Goal: Task Accomplishment & Management: Manage account settings

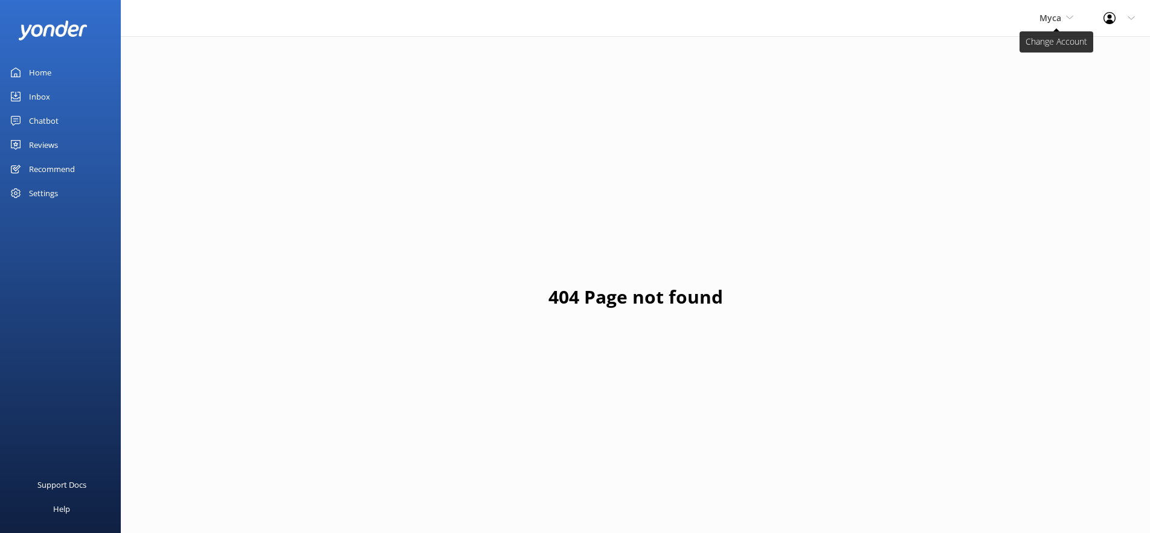
click at [1051, 16] on span "Myca" at bounding box center [1051, 17] width 22 height 11
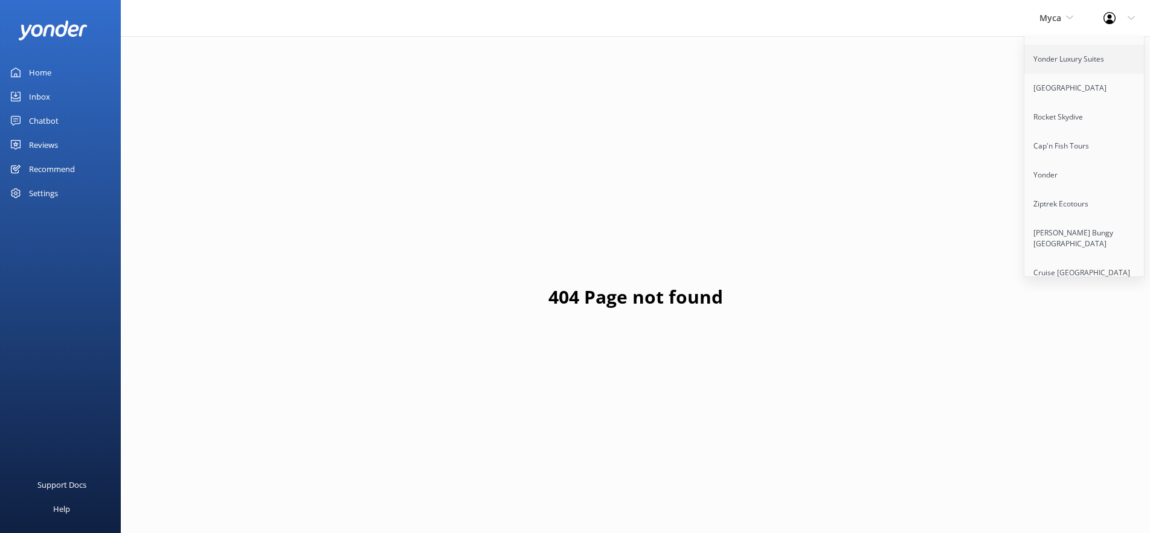
scroll to position [120, 0]
click at [1050, 165] on link "Ziptrek Ecotours" at bounding box center [1085, 173] width 121 height 29
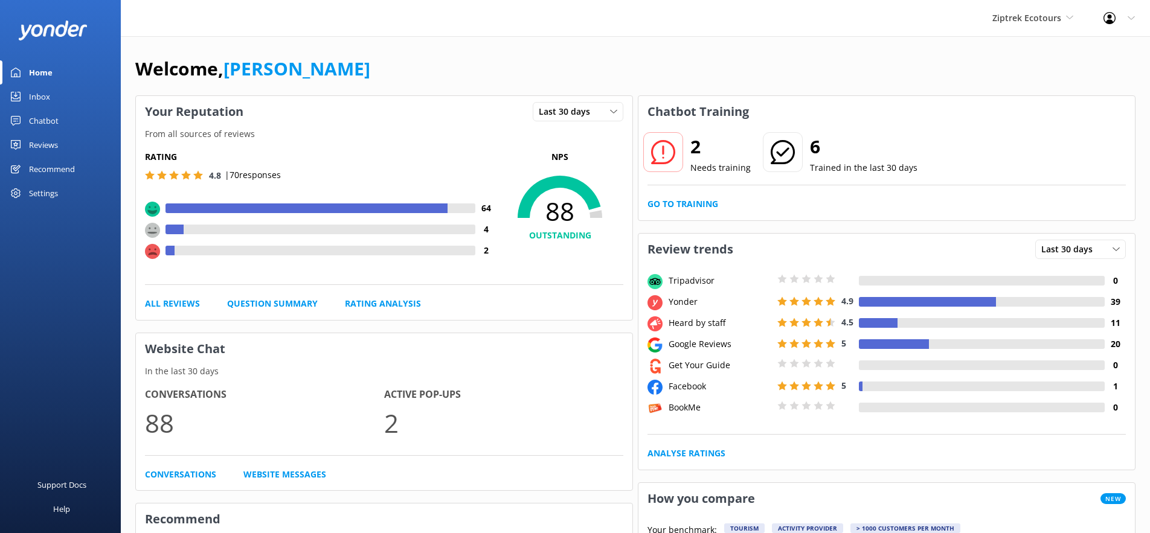
click at [42, 144] on div "Reviews" at bounding box center [43, 145] width 29 height 24
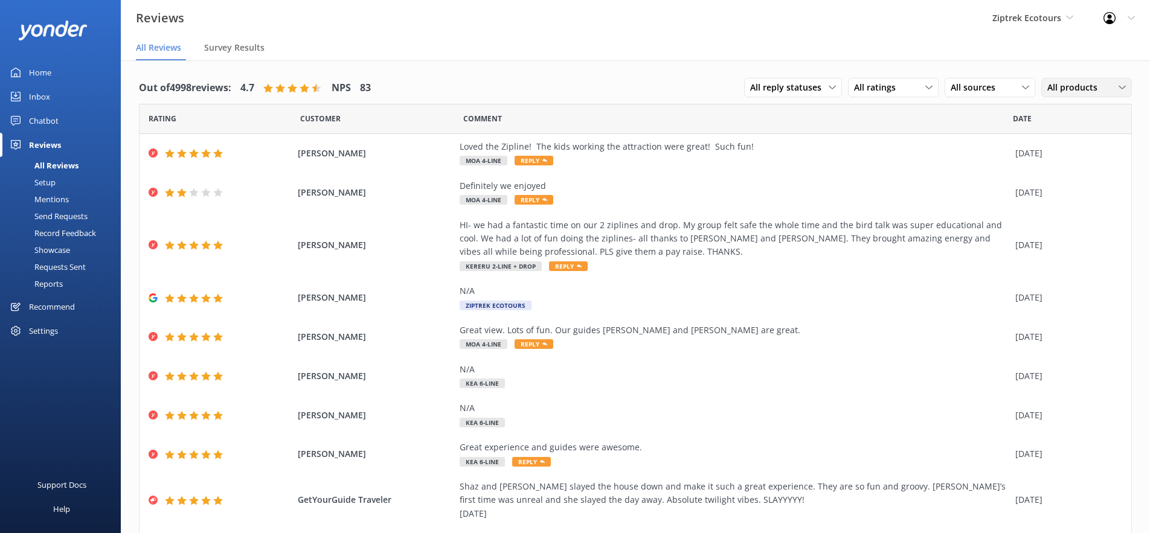
click at [1083, 85] on span "All products" at bounding box center [1076, 87] width 57 height 13
click at [1066, 202] on link "Moa 4-Line" at bounding box center [1096, 210] width 108 height 24
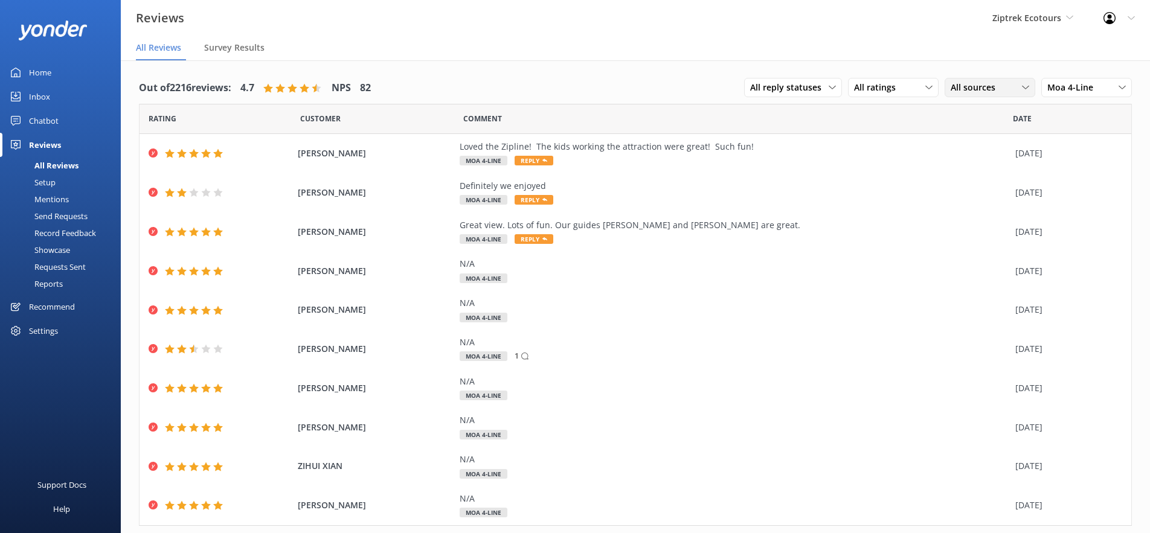
click at [1025, 84] on icon at bounding box center [1025, 87] width 7 height 7
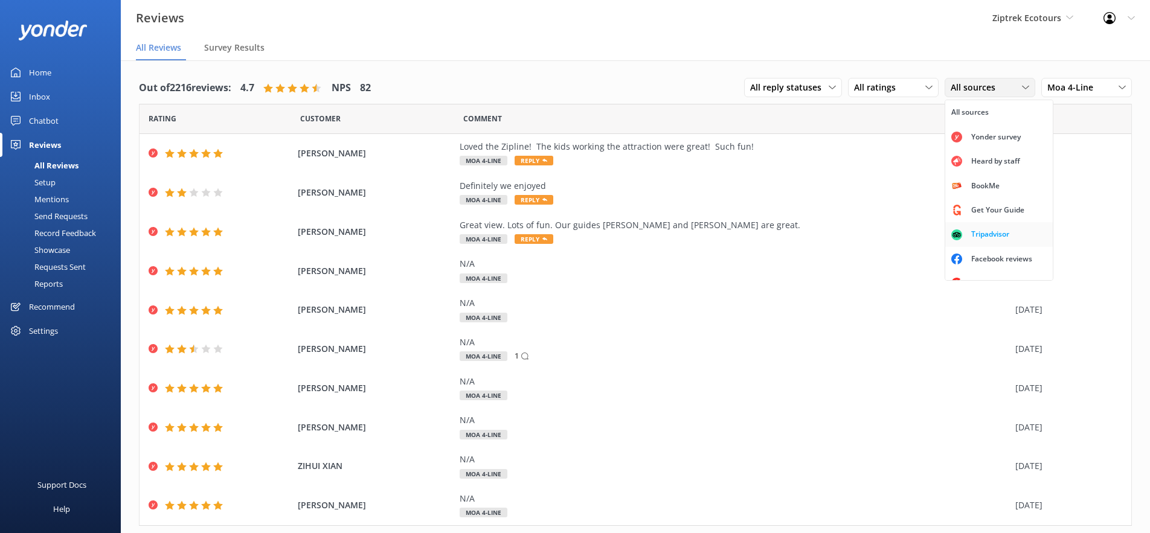
scroll to position [15, 0]
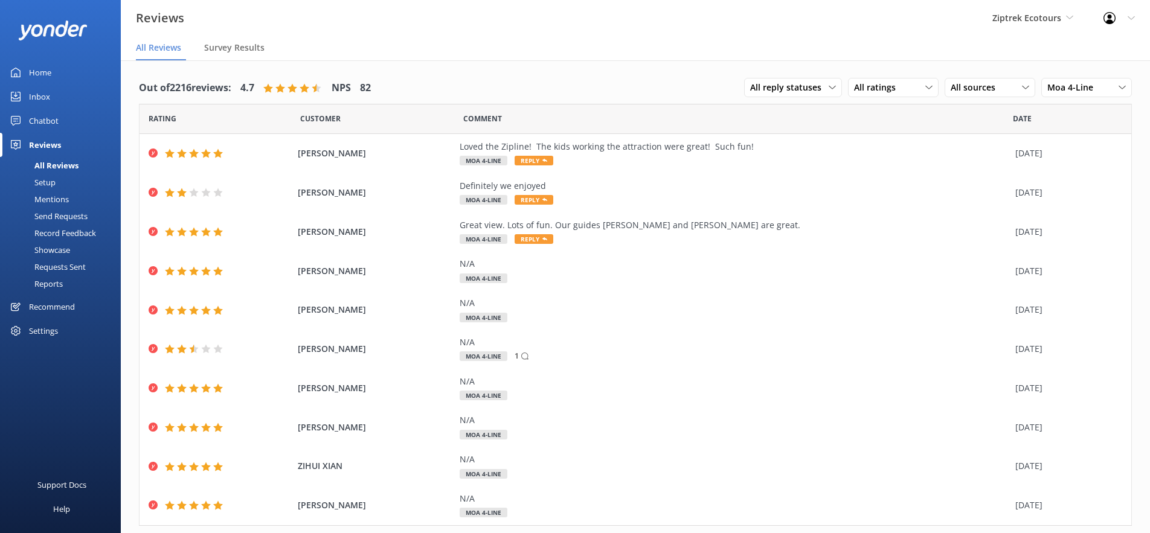
click at [855, 127] on div "Comment" at bounding box center [738, 119] width 550 height 30
click at [53, 182] on div "Setup" at bounding box center [31, 182] width 48 height 17
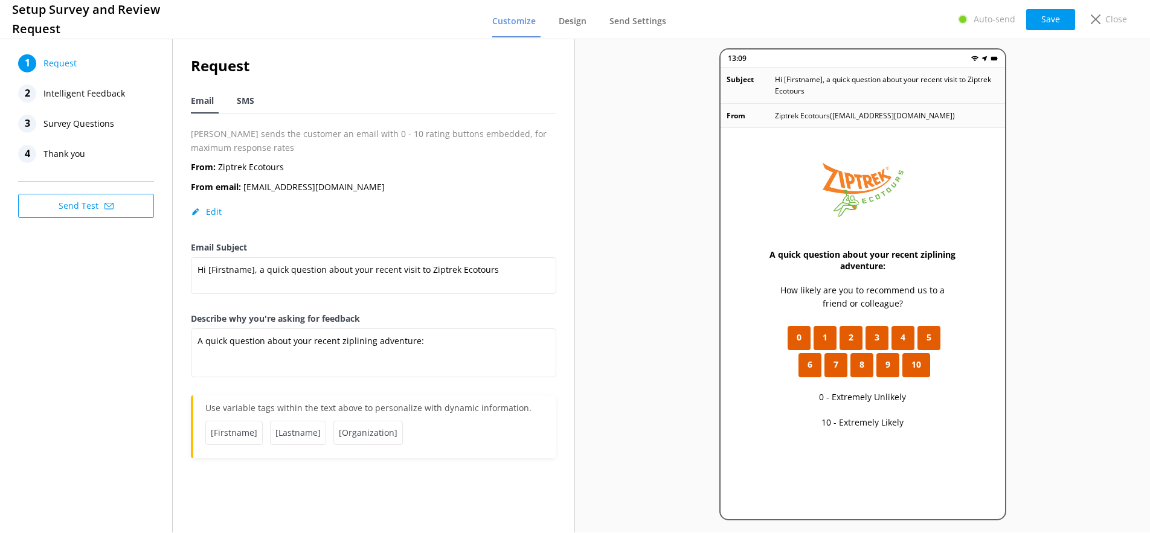
click at [242, 100] on span "SMS" at bounding box center [246, 101] width 18 height 12
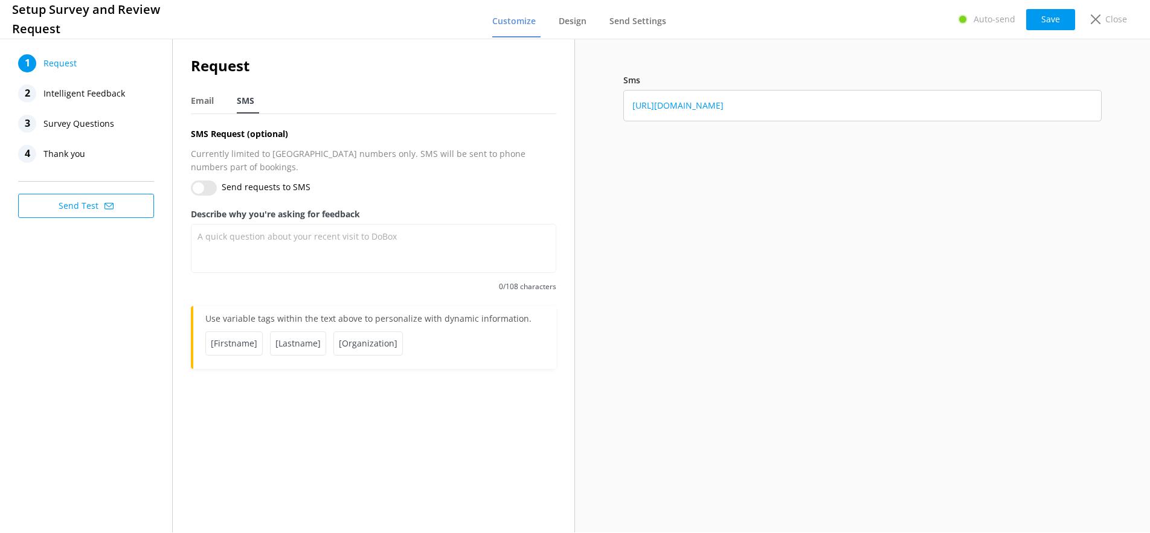
click at [84, 94] on span "Intelligent Feedback" at bounding box center [84, 94] width 82 height 18
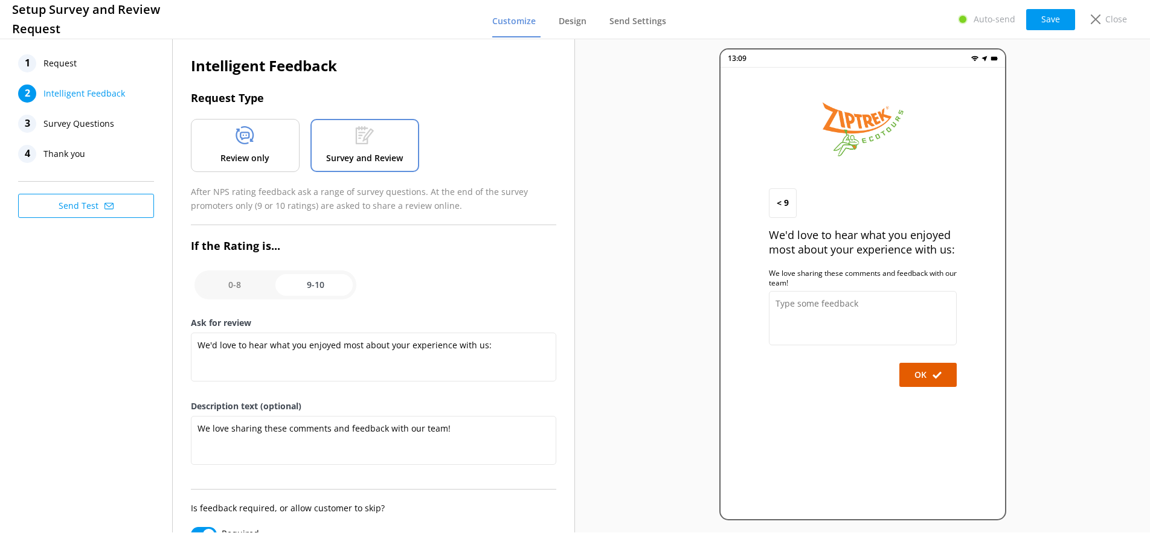
click at [245, 285] on input "checkbox" at bounding box center [276, 285] width 162 height 29
checkbox input "false"
type textarea "What could have made your experience with us more enjoyable?"
type textarea "Your feedback is important to help us improve"
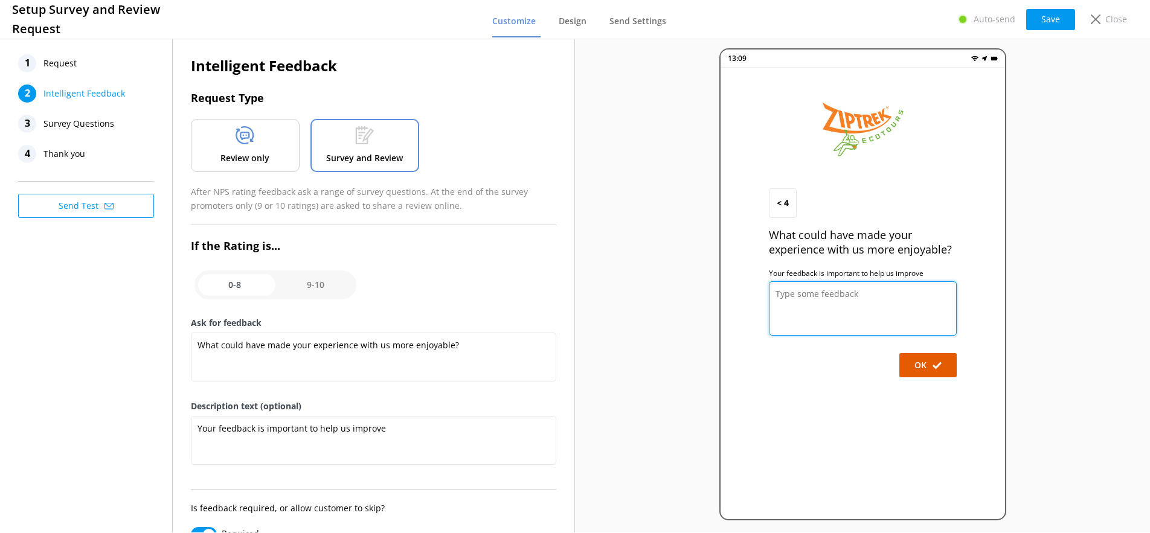
click at [793, 301] on textarea at bounding box center [863, 309] width 188 height 54
click at [315, 277] on input "checkbox" at bounding box center [276, 285] width 162 height 29
checkbox input "true"
type textarea "We'd love to hear what you enjoyed most about your experience with us:"
type textarea "We love sharing these comments and feedback with our team!"
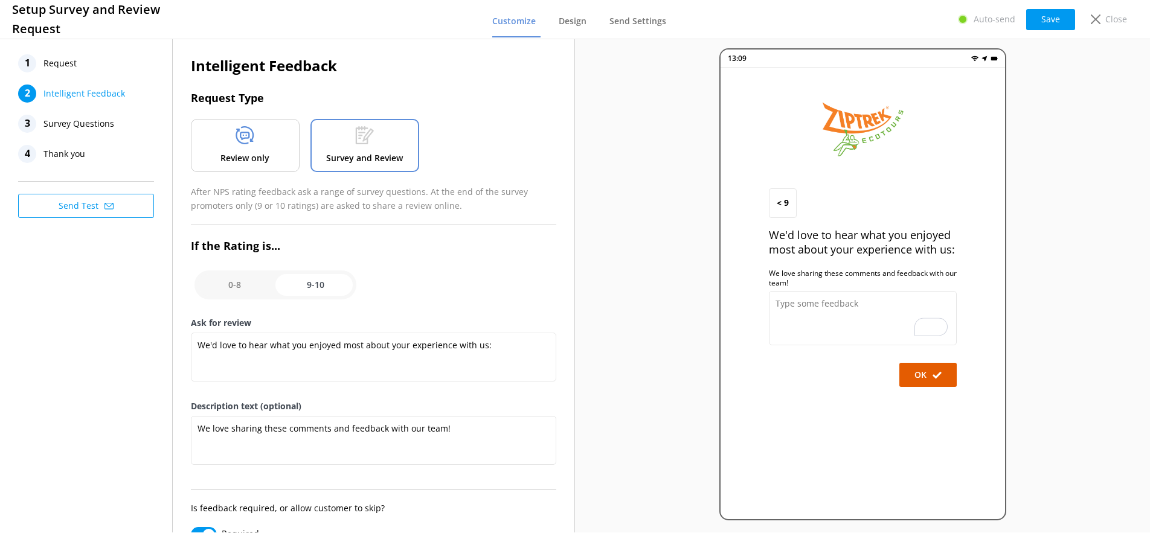
click at [274, 156] on div "Review only" at bounding box center [245, 145] width 109 height 53
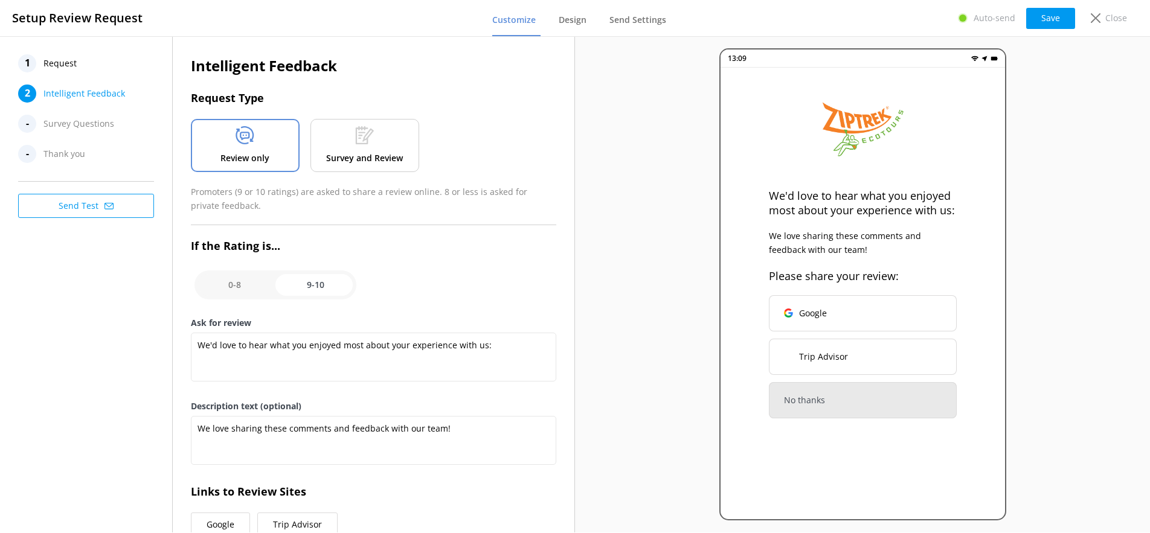
click at [254, 285] on input "checkbox" at bounding box center [276, 285] width 162 height 29
checkbox input "false"
type textarea "What could have made your experience with us more enjoyable?"
type textarea "Your feedback is important to help us improve"
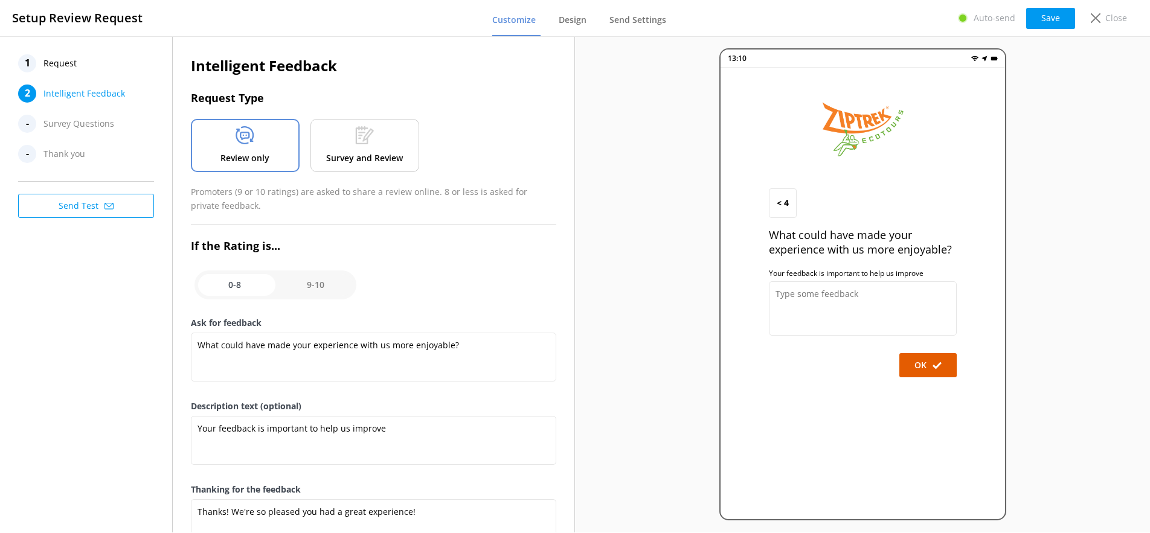
click at [311, 285] on input "checkbox" at bounding box center [276, 285] width 162 height 29
checkbox input "true"
type textarea "We'd love to hear what you enjoyed most about your experience with us:"
type textarea "We love sharing these comments and feedback with our team!"
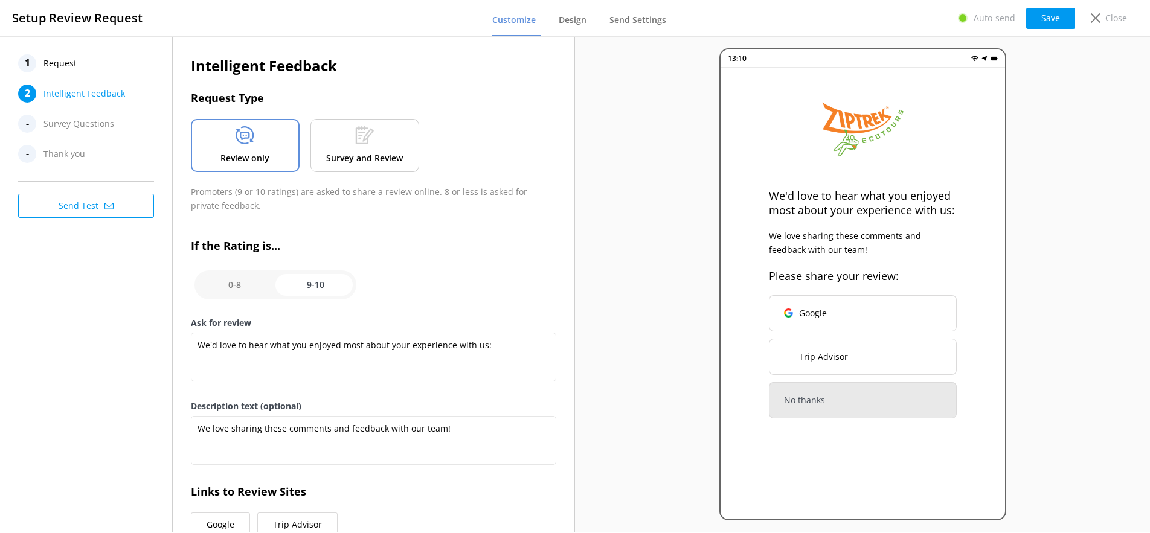
click at [360, 140] on icon at bounding box center [364, 135] width 19 height 18
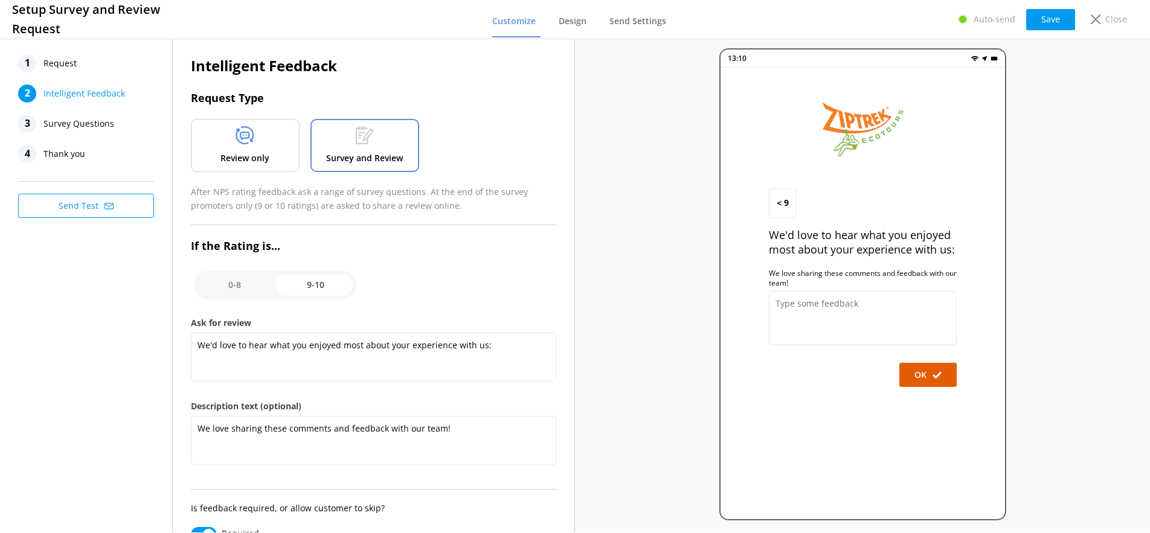
click at [90, 126] on span "Survey Questions" at bounding box center [78, 124] width 71 height 18
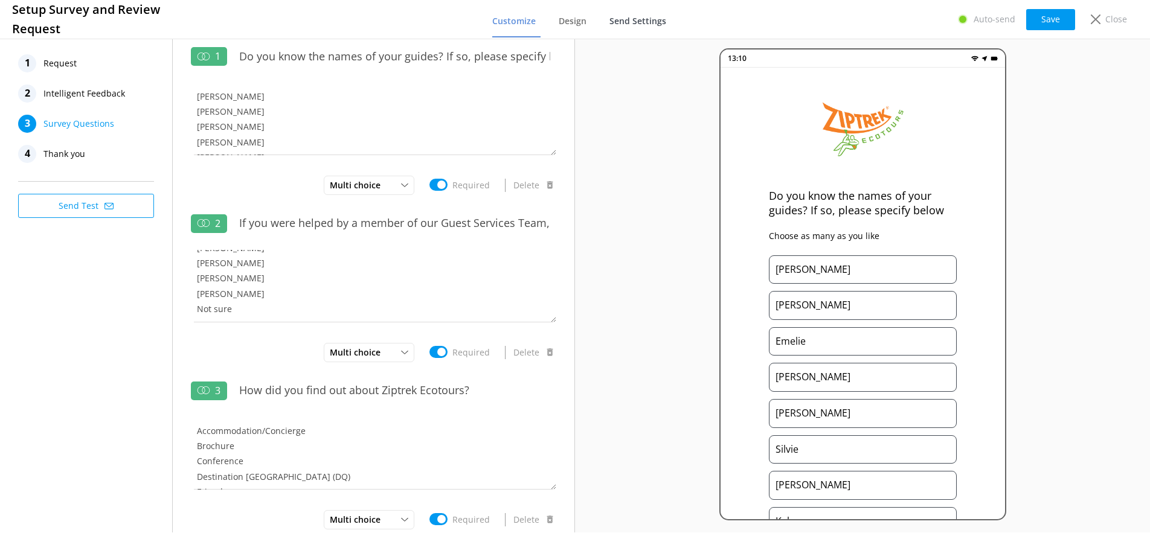
click at [627, 24] on span "Send Settings" at bounding box center [638, 21] width 57 height 12
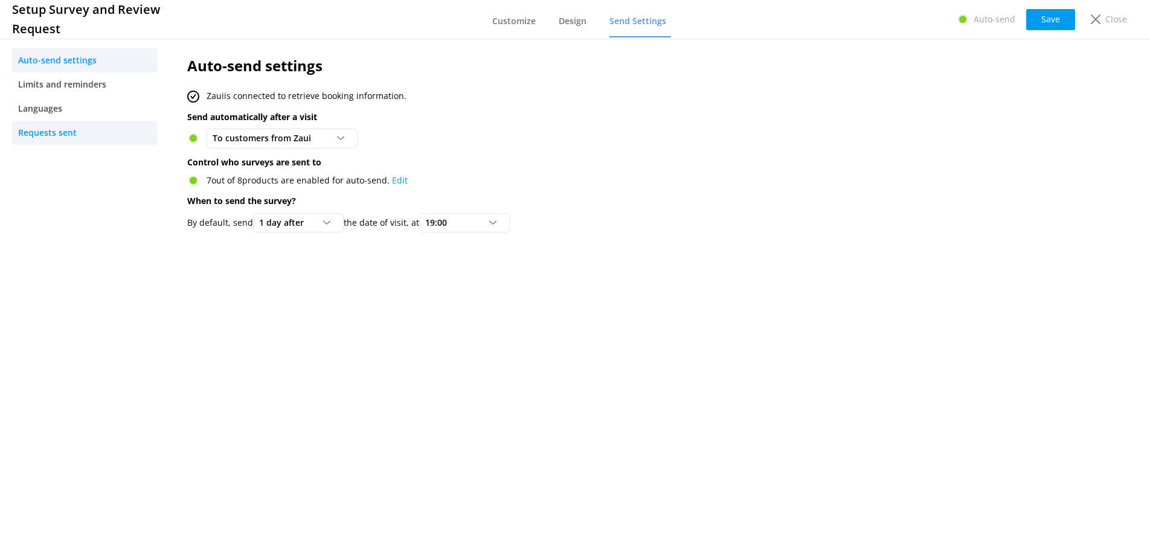
click at [53, 130] on span "Requests sent" at bounding box center [47, 132] width 59 height 13
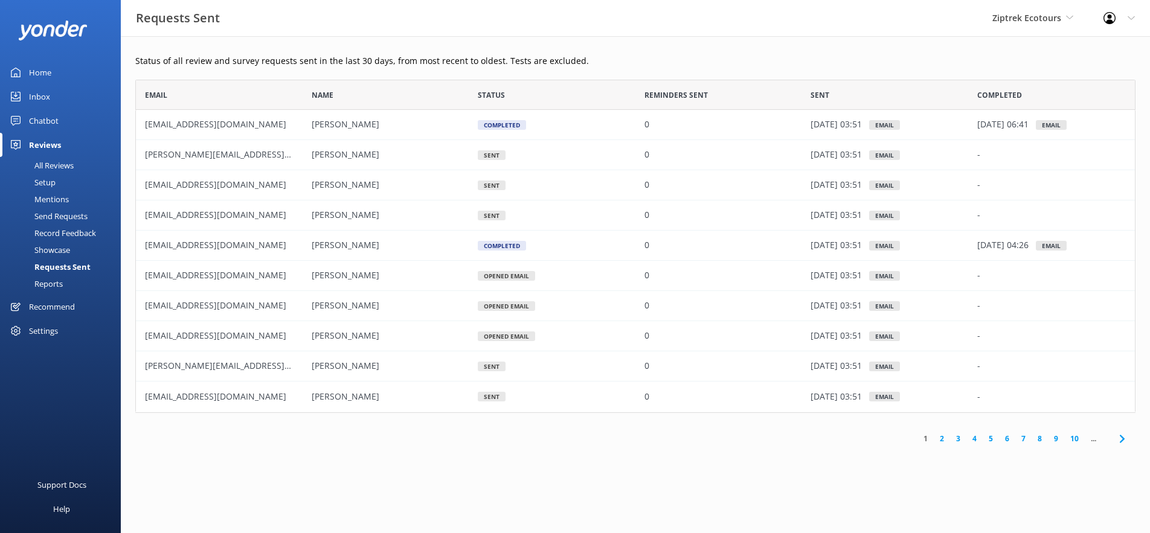
scroll to position [333, 1000]
click at [49, 184] on div "Setup" at bounding box center [31, 182] width 48 height 17
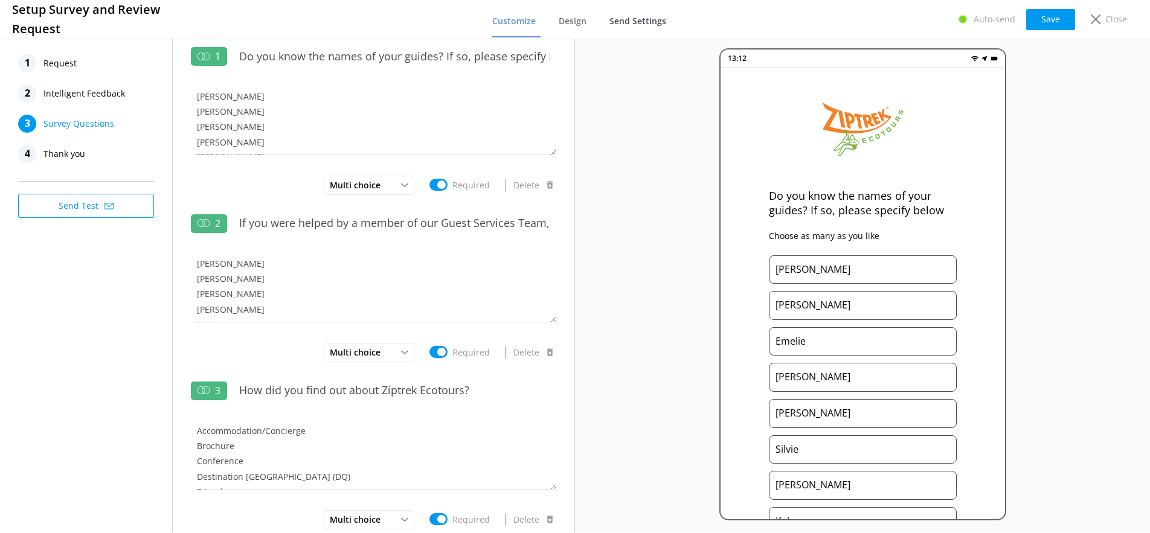
click at [611, 22] on span "Send Settings" at bounding box center [638, 21] width 57 height 12
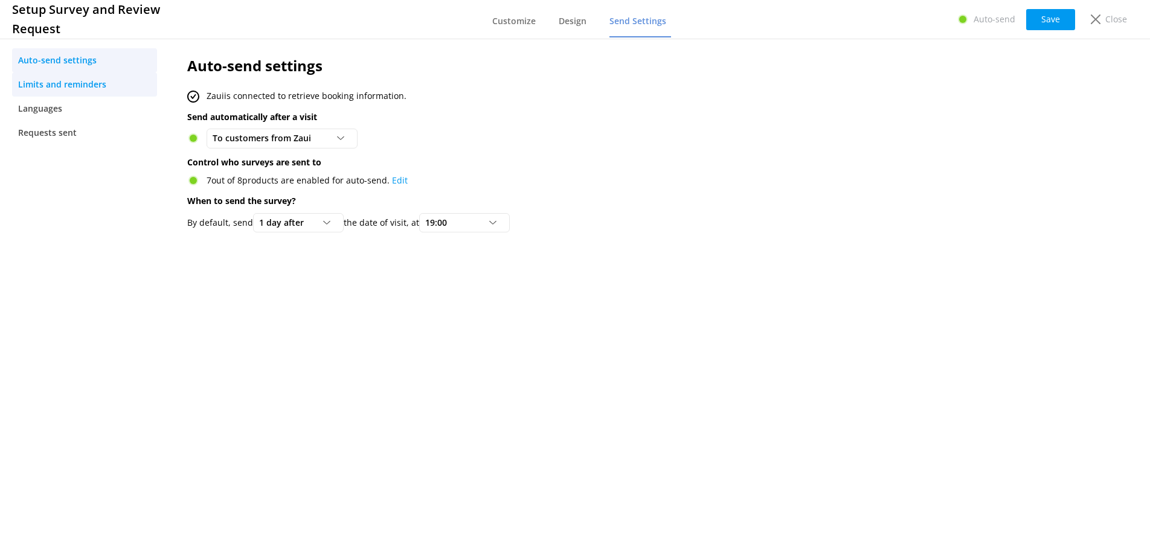
click at [110, 92] on link "Limits and reminders" at bounding box center [84, 84] width 145 height 24
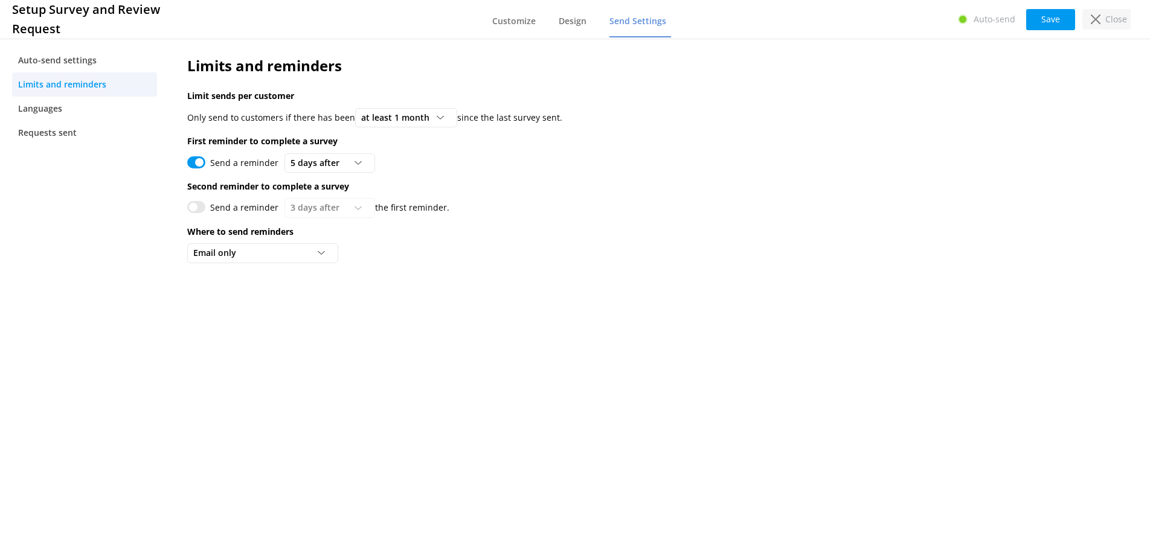
click at [1110, 16] on p "Close" at bounding box center [1117, 19] width 22 height 13
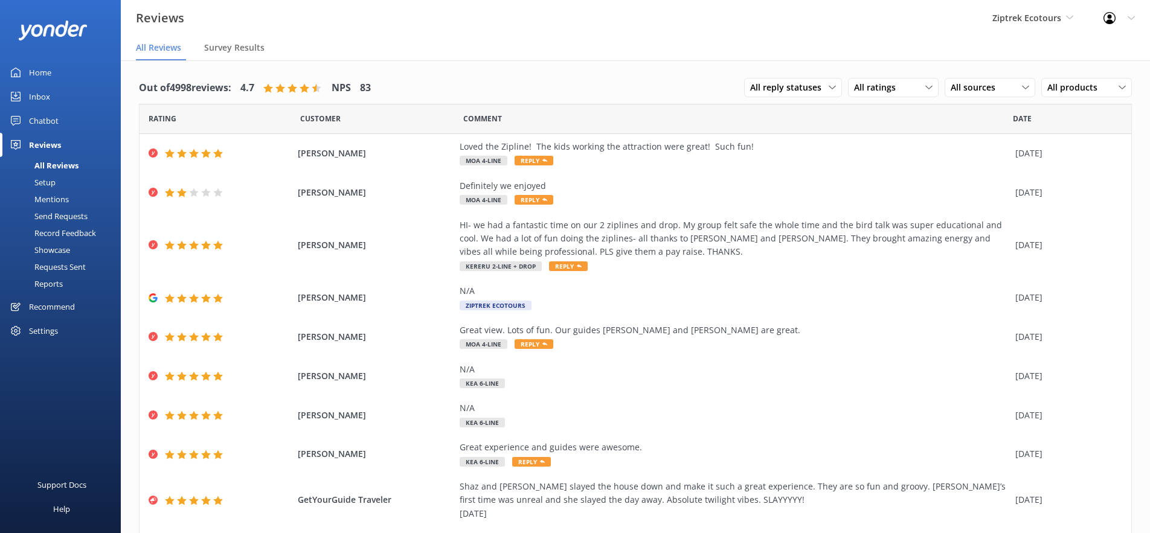
click at [59, 269] on div "Requests Sent" at bounding box center [46, 267] width 79 height 17
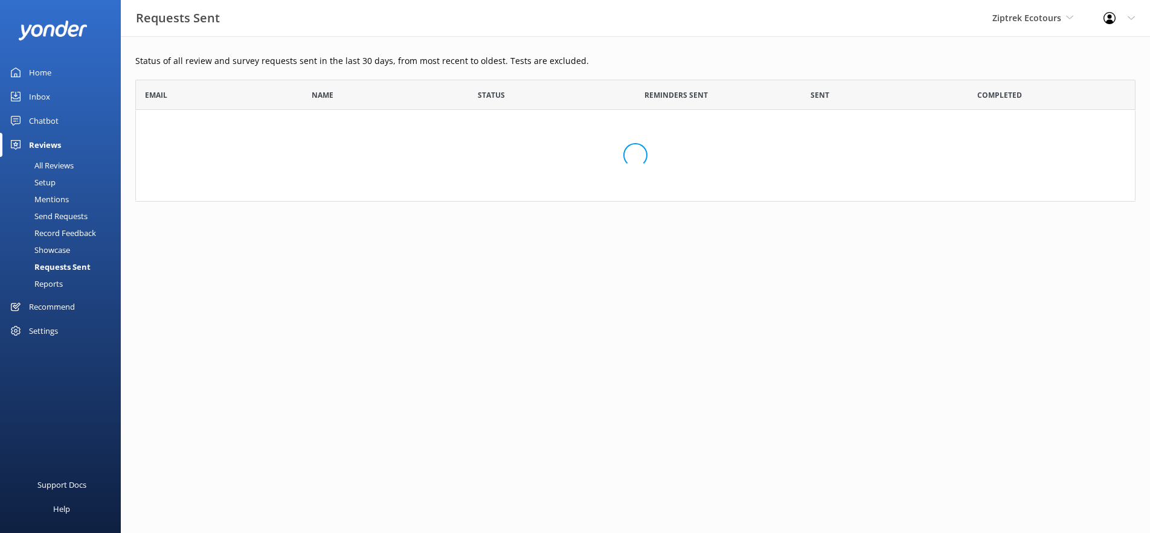
scroll to position [333, 1000]
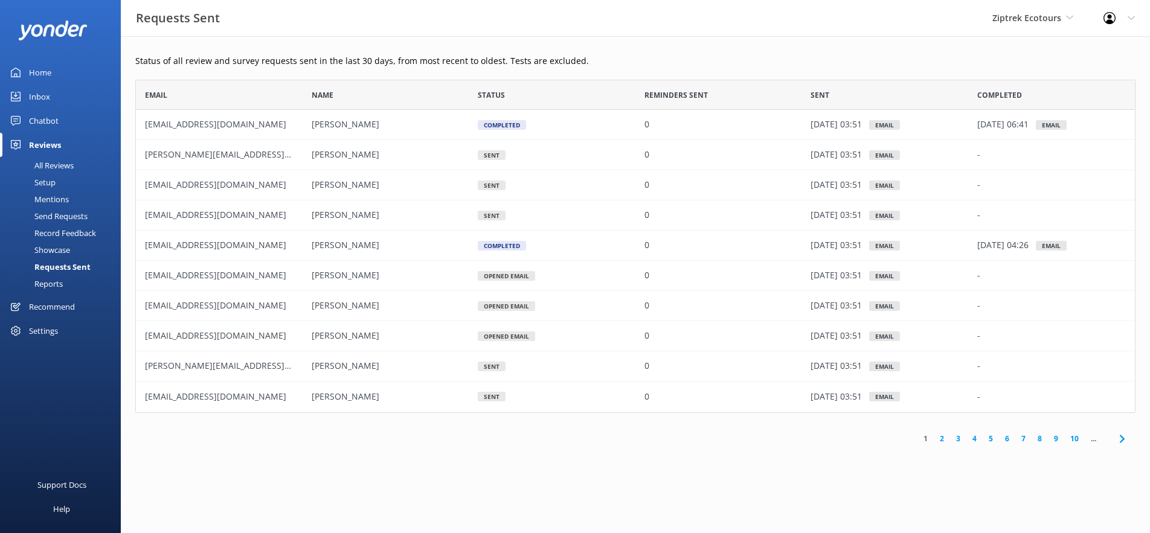
click at [60, 227] on div "Record Feedback" at bounding box center [51, 233] width 89 height 17
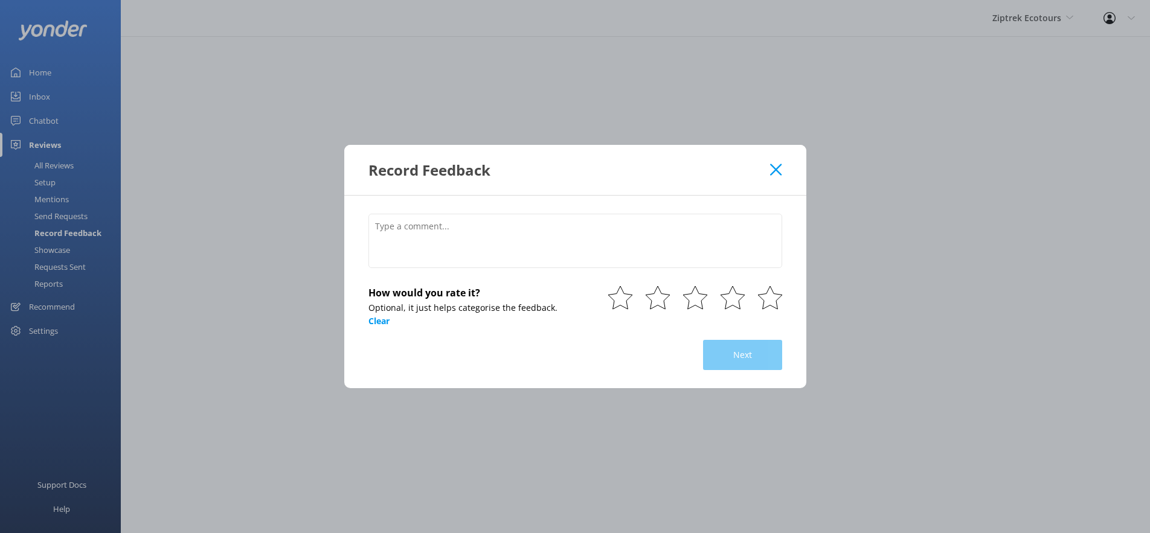
click at [60, 216] on div "Record Feedback How would you rate it? Optional, it just helps categorise the f…" at bounding box center [575, 266] width 1150 height 533
click at [773, 169] on icon at bounding box center [775, 170] width 11 height 12
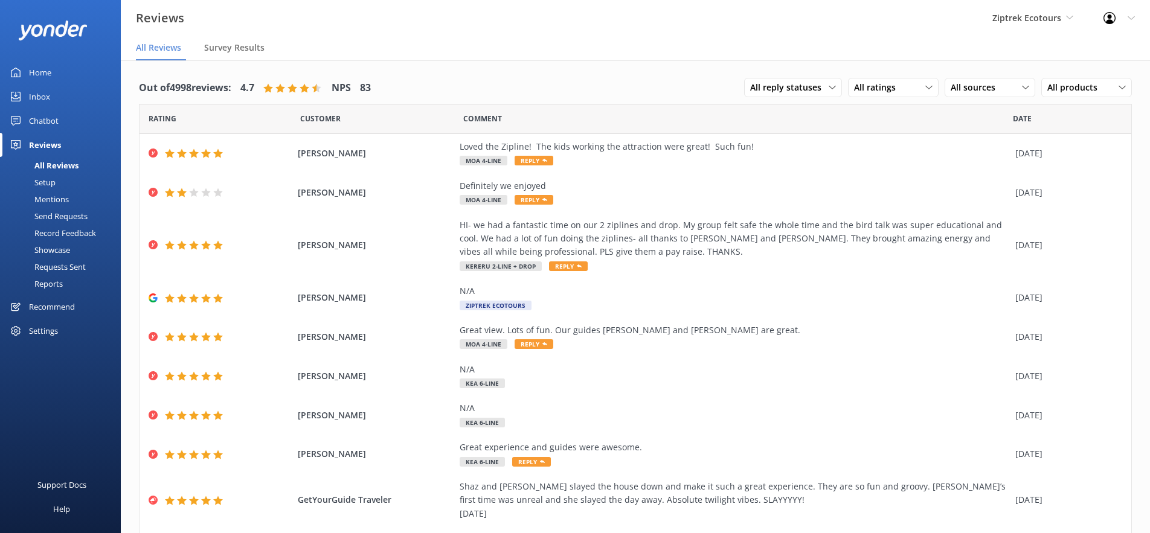
click at [55, 216] on div "Send Requests" at bounding box center [47, 216] width 80 height 17
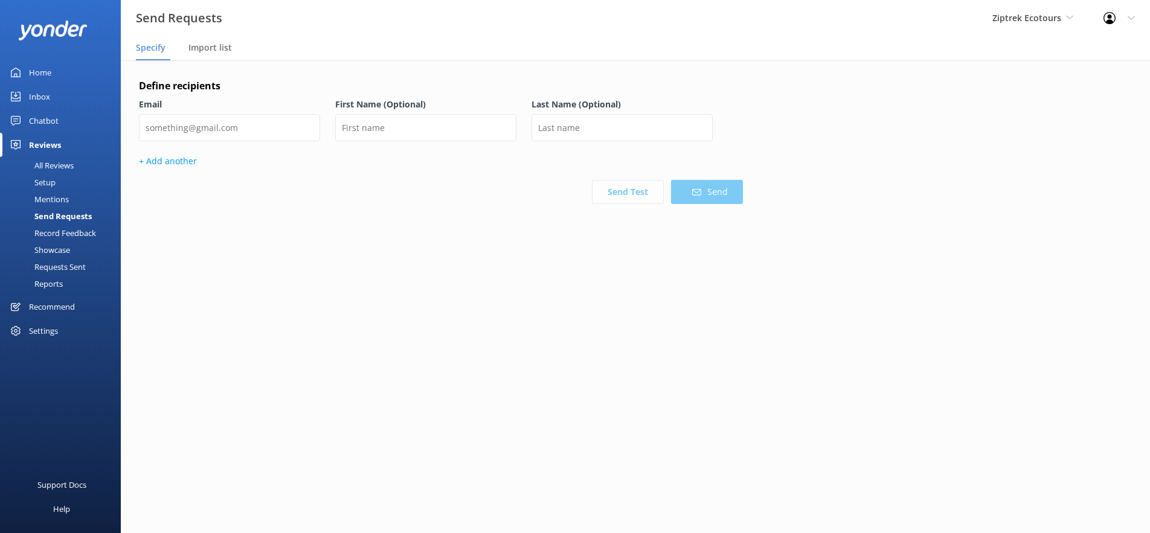
click at [49, 200] on div "Mentions" at bounding box center [38, 199] width 62 height 17
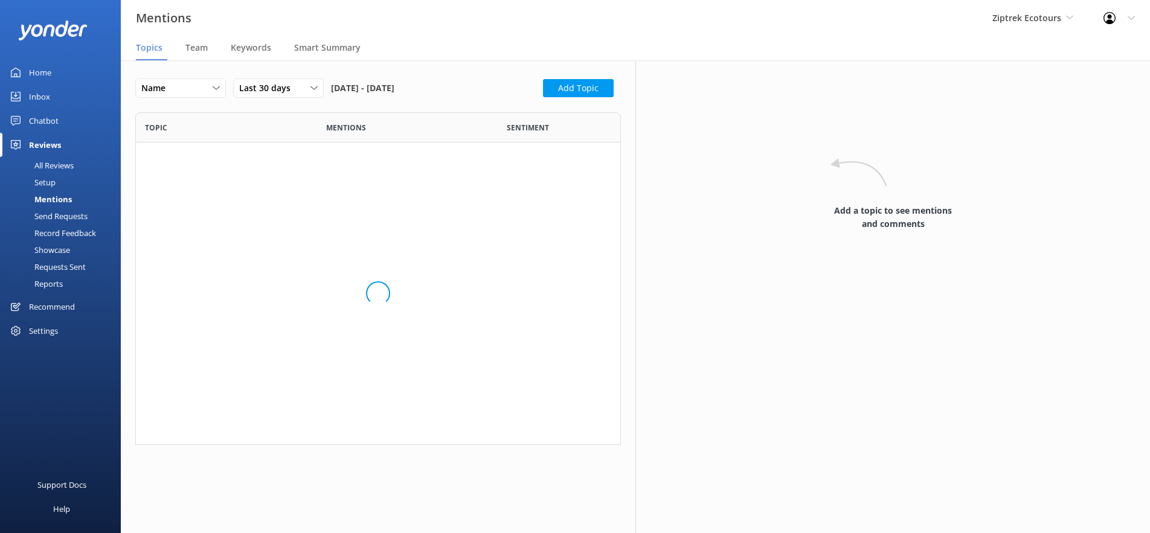
scroll to position [466, 486]
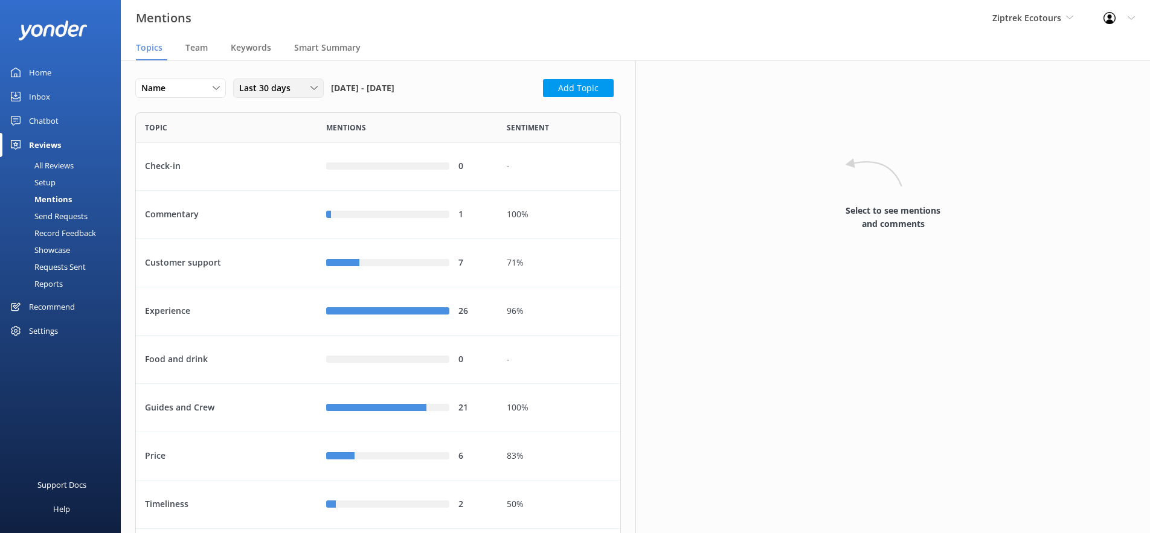
click at [298, 90] on div "Last 30 days" at bounding box center [278, 88] width 85 height 13
click at [287, 165] on link "Last 90 days" at bounding box center [288, 162] width 108 height 24
click at [209, 266] on div "Customer support" at bounding box center [226, 263] width 181 height 48
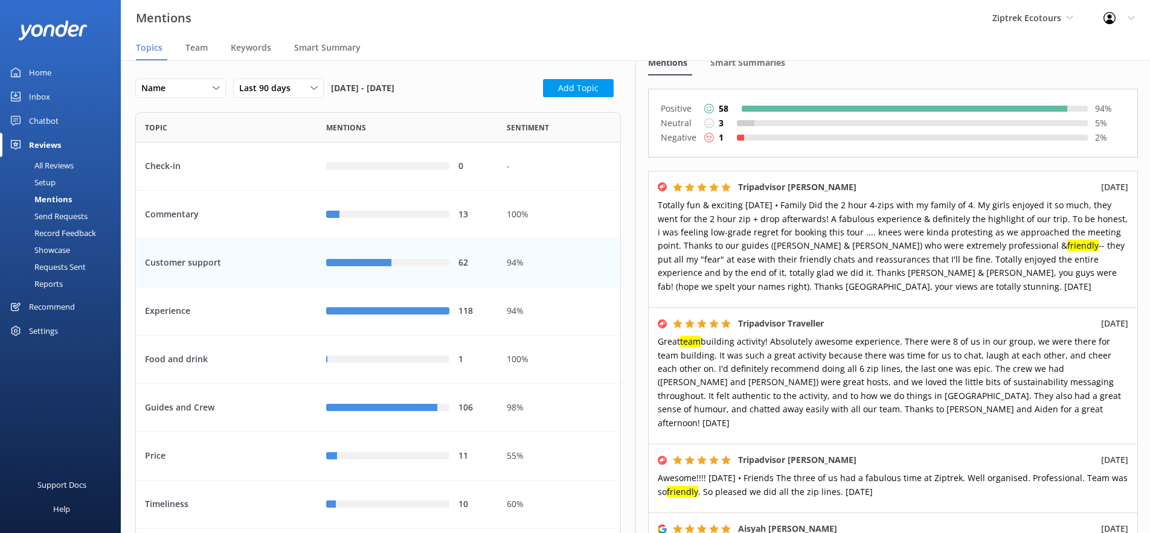
scroll to position [104, 0]
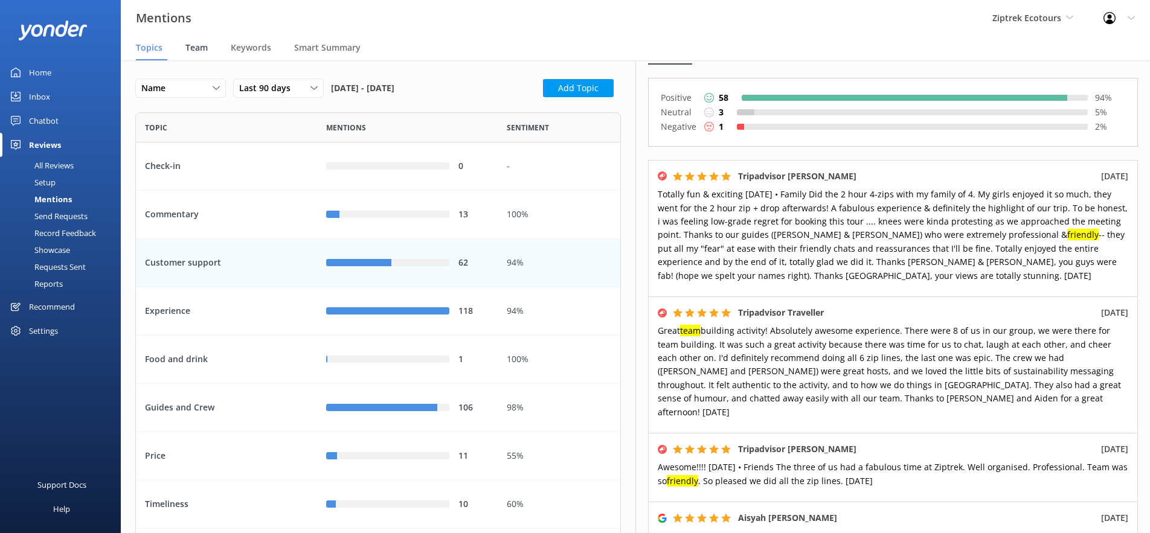
click at [197, 47] on span "Team" at bounding box center [196, 48] width 22 height 12
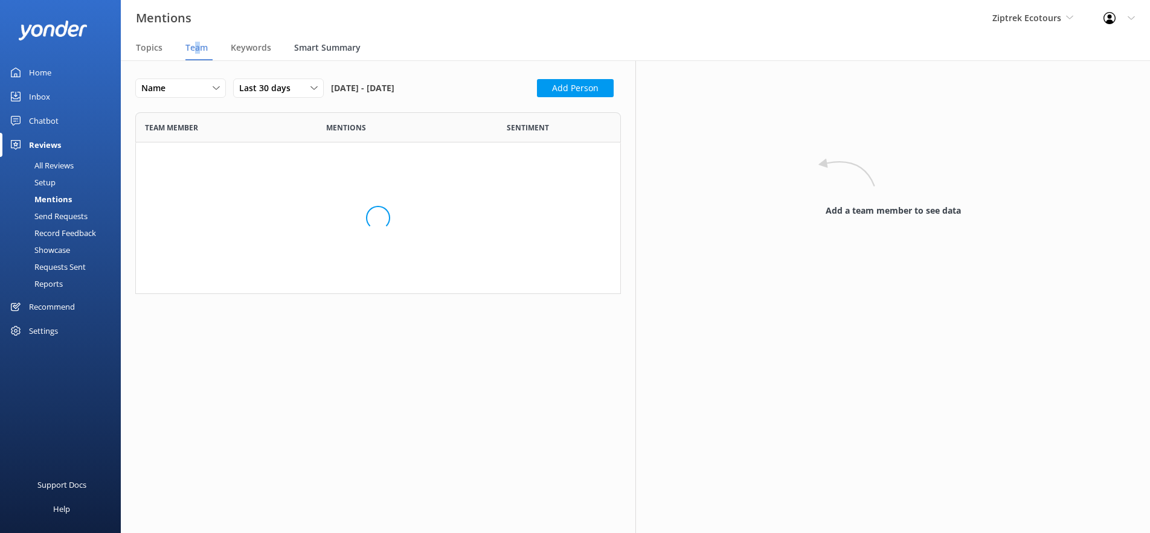
scroll to position [1287, 486]
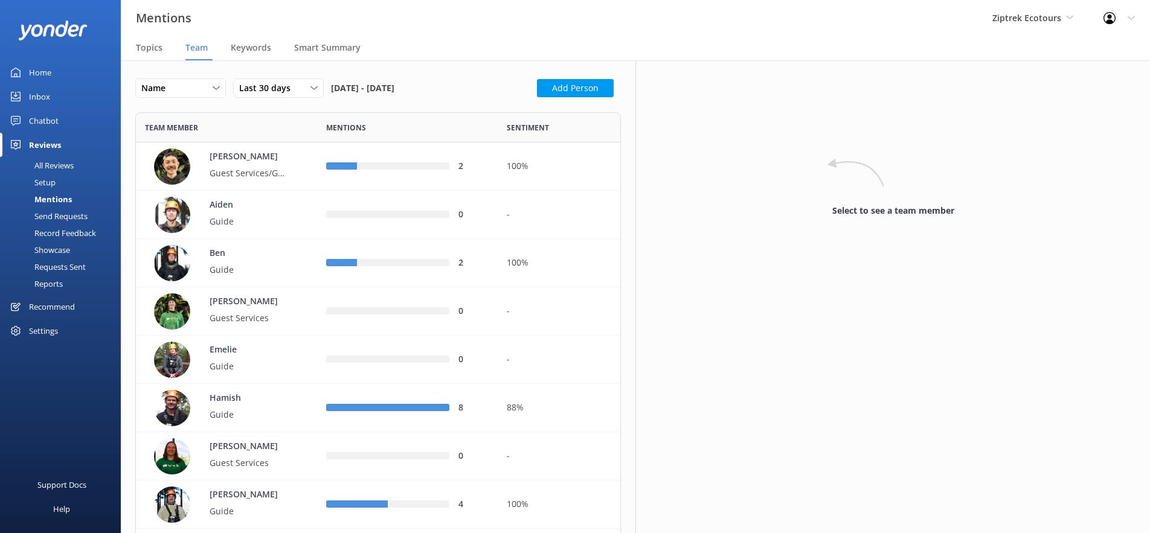
drag, startPoint x: 260, startPoint y: 83, endPoint x: 263, endPoint y: 120, distance: 36.9
click at [260, 83] on span "Last 30 days" at bounding box center [268, 88] width 59 height 13
click at [278, 165] on div "Last 90 days" at bounding box center [261, 162] width 43 height 12
click at [265, 168] on p "Guest Services/Guide" at bounding box center [249, 173] width 79 height 13
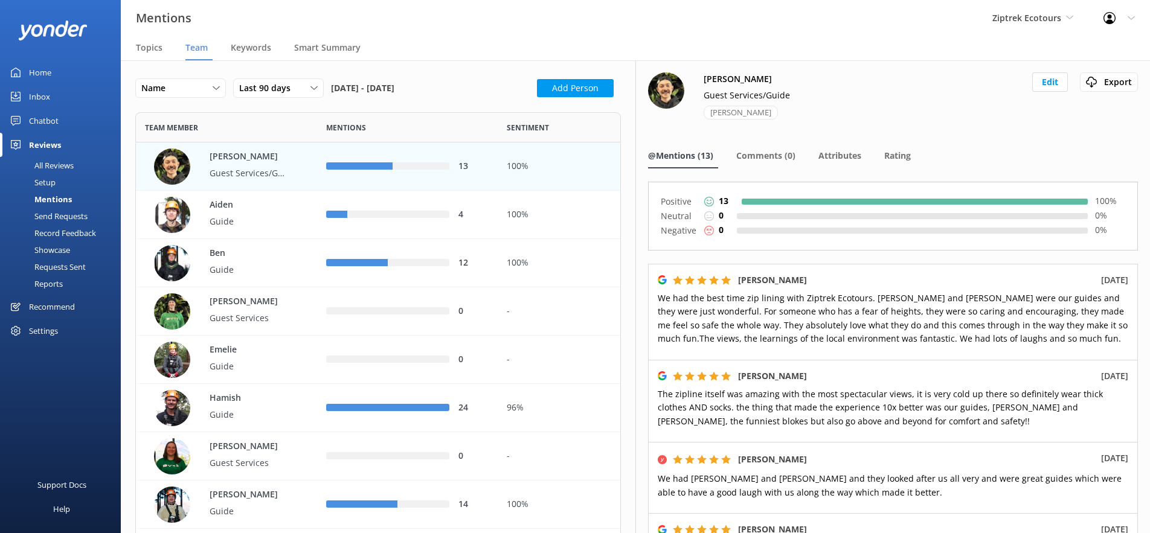
click at [47, 285] on div "Reports" at bounding box center [35, 283] width 56 height 17
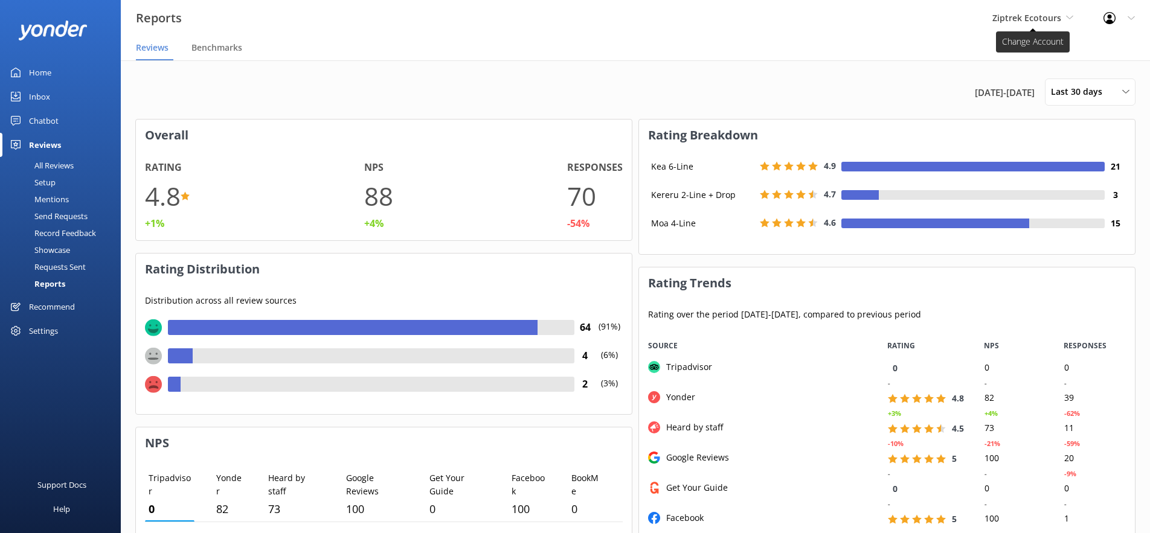
click at [1019, 18] on span "Ziptrek Ecotours" at bounding box center [1027, 17] width 69 height 11
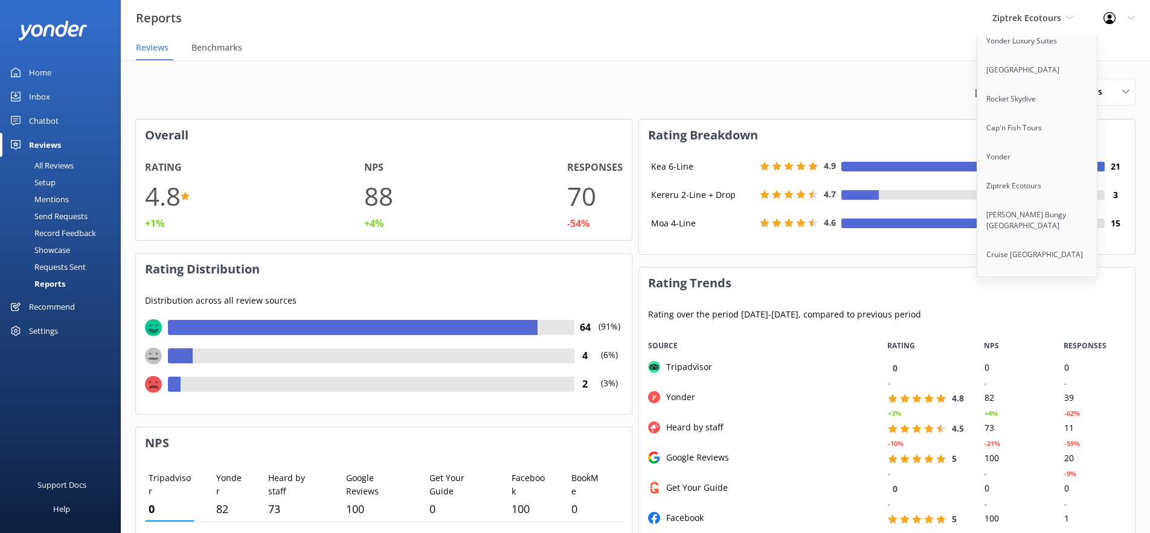
scroll to position [109, 0]
click at [1016, 205] on link "[PERSON_NAME] Bungy [GEOGRAPHIC_DATA]" at bounding box center [1038, 219] width 121 height 40
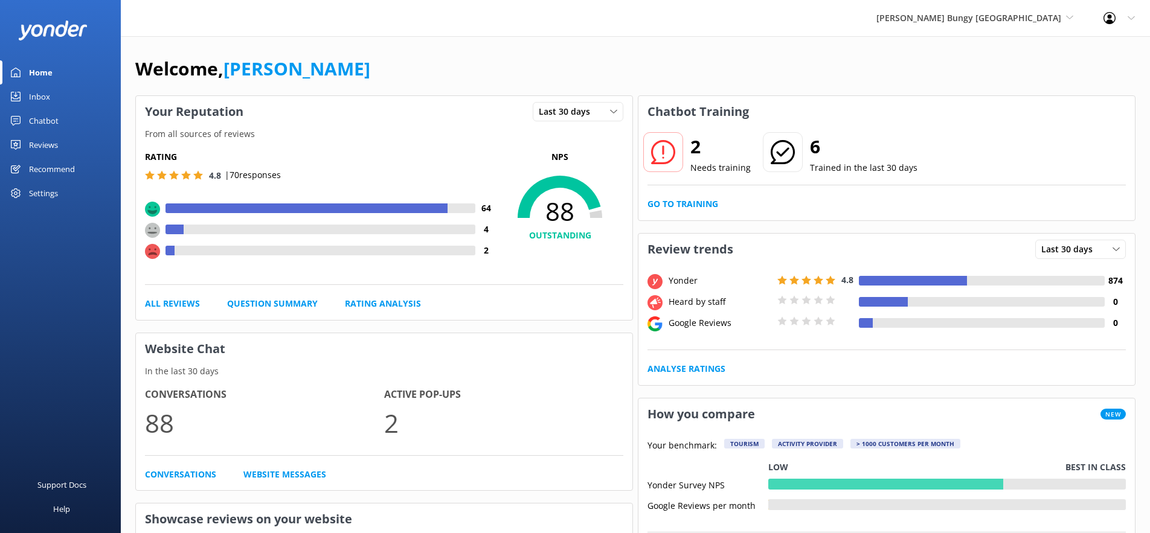
click at [40, 191] on div "Settings" at bounding box center [43, 193] width 29 height 24
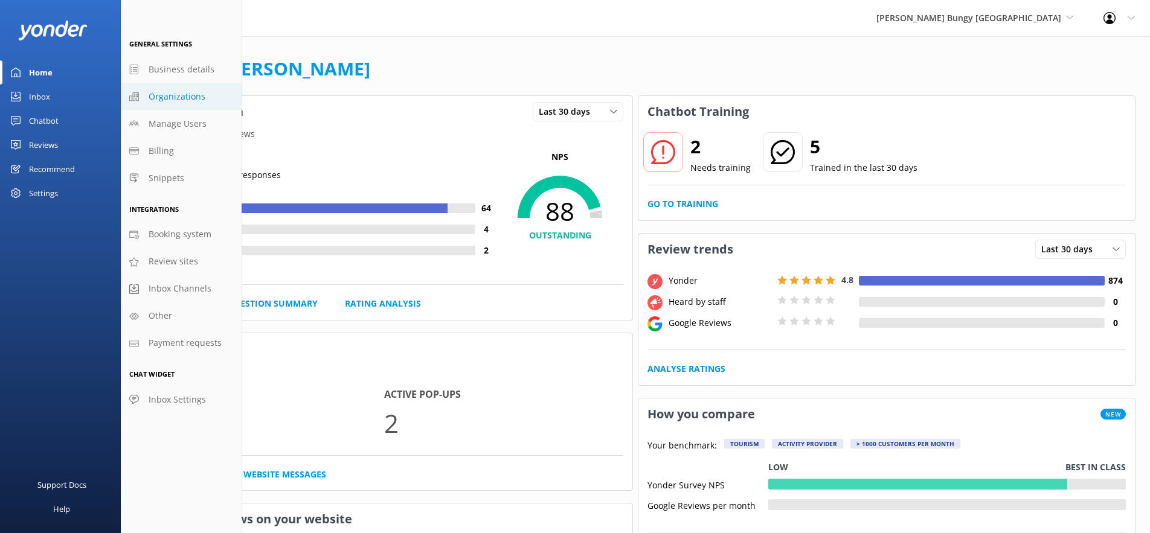
click at [163, 94] on span "Organizations" at bounding box center [177, 96] width 57 height 13
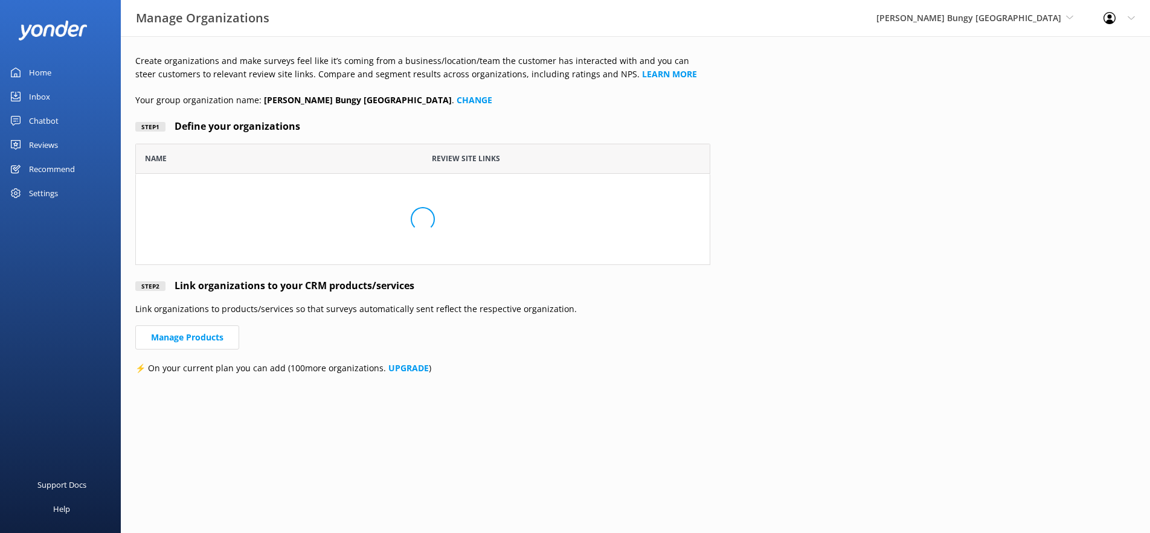
scroll to position [321, 575]
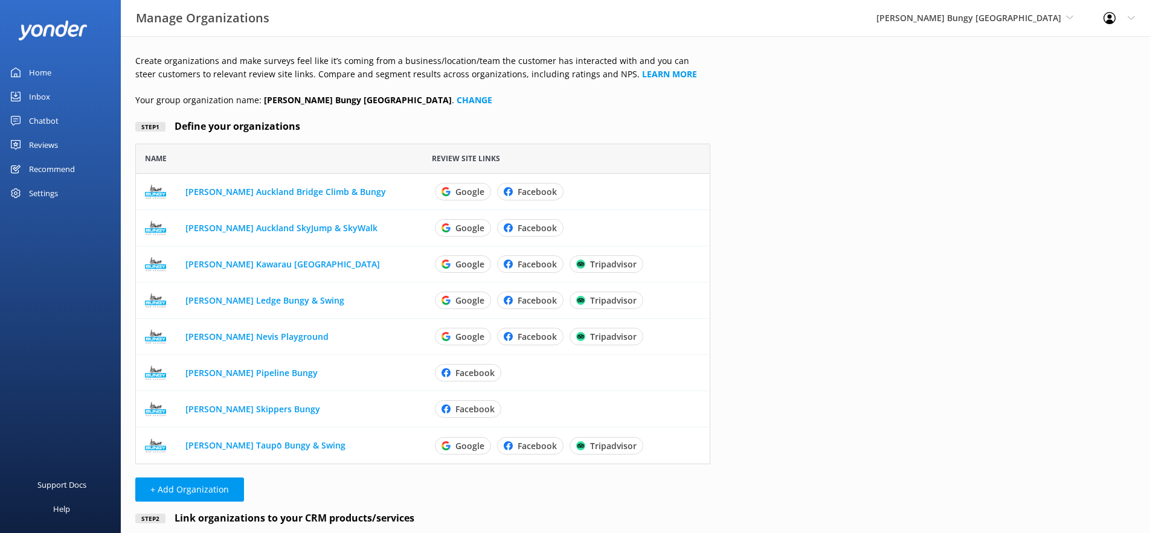
click at [42, 146] on div "Reviews" at bounding box center [43, 145] width 29 height 24
